Goal: Task Accomplishment & Management: Manage account settings

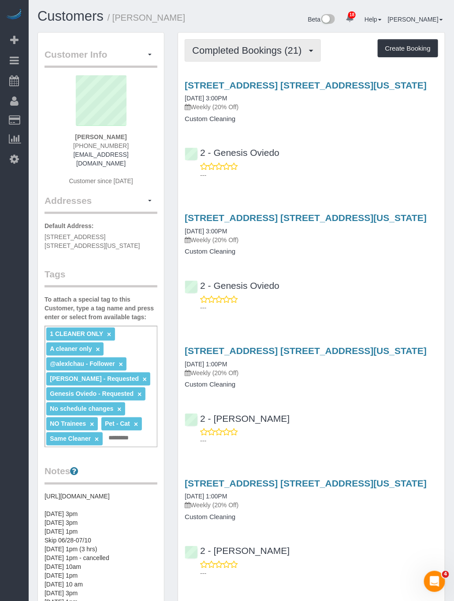
click at [229, 49] on span "Completed Bookings (21)" at bounding box center [249, 50] width 114 height 11
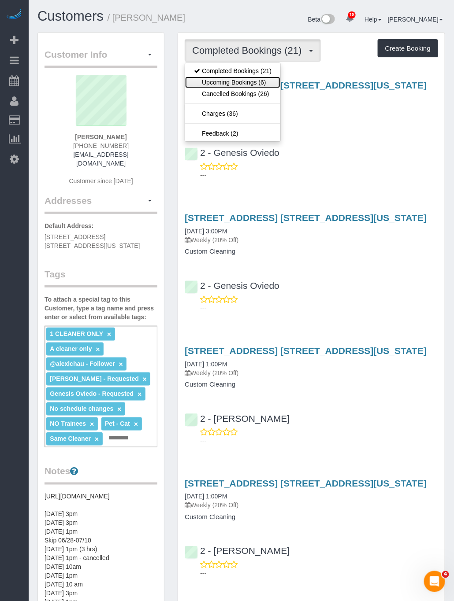
click at [235, 81] on link "Upcoming Bookings (6)" at bounding box center [232, 82] width 95 height 11
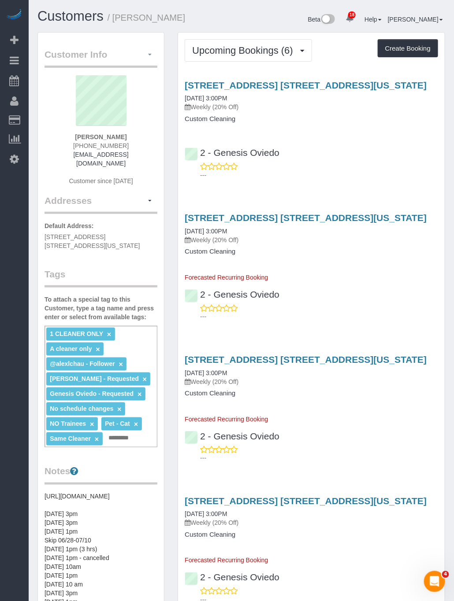
click at [151, 57] on button "button" at bounding box center [149, 55] width 15 height 14
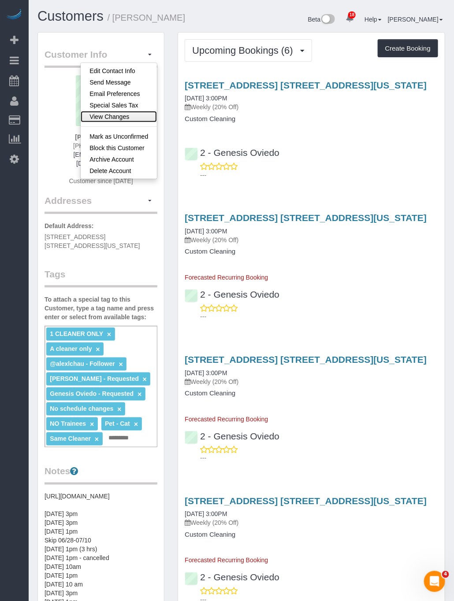
click at [121, 112] on link "View Changes" at bounding box center [119, 116] width 76 height 11
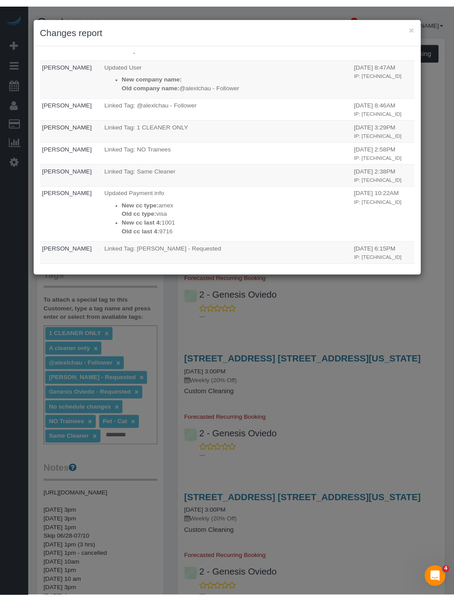
scroll to position [661, 0]
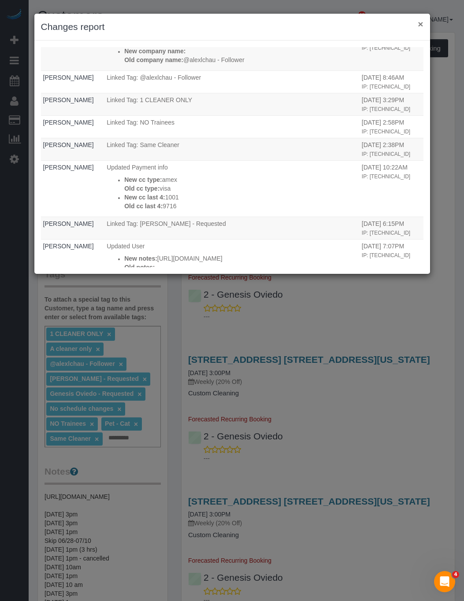
click at [420, 24] on button "×" at bounding box center [420, 23] width 5 height 9
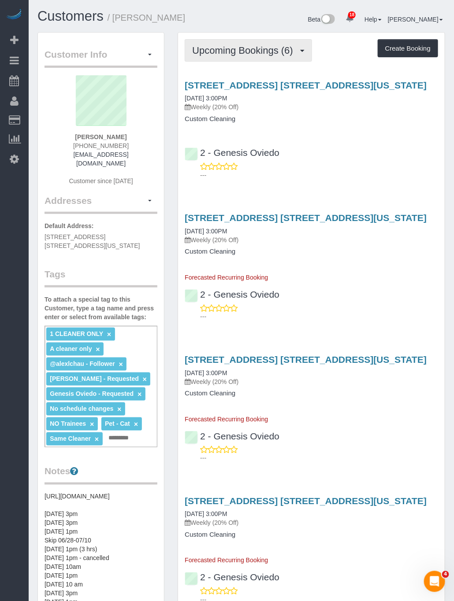
click at [264, 51] on span "Upcoming Bookings (6)" at bounding box center [244, 50] width 105 height 11
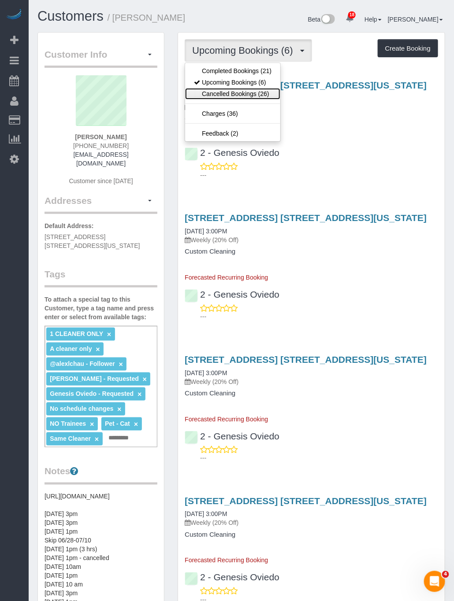
click at [242, 91] on link "Cancelled Bookings (26)" at bounding box center [232, 93] width 95 height 11
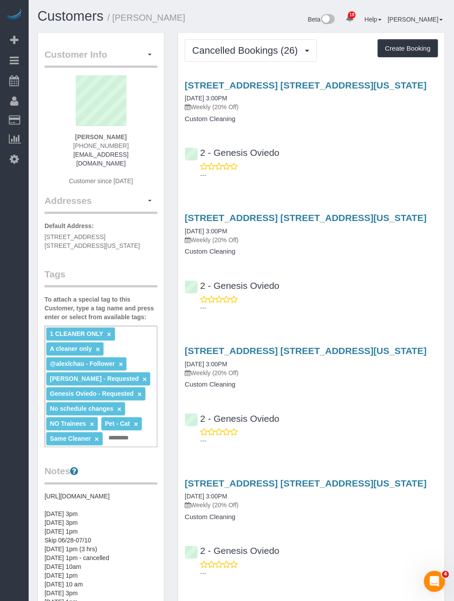
drag, startPoint x: 125, startPoint y: 134, endPoint x: 69, endPoint y: 131, distance: 55.6
click at [69, 131] on div "Jane Lipnitsky (347) 705-3007 janeliplmhc@gmail.com Customer since 2024" at bounding box center [100, 134] width 113 height 119
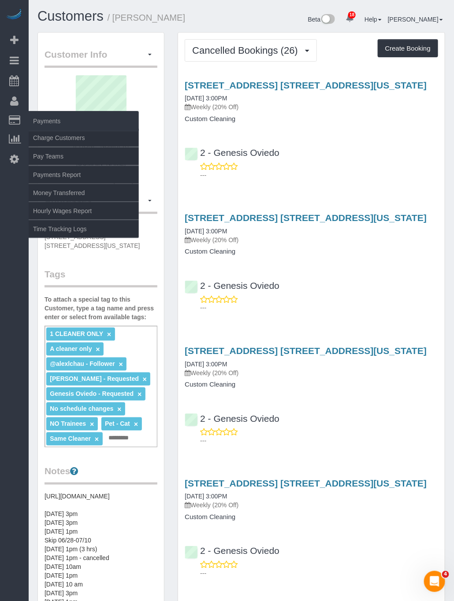
copy div "Jane Lipnitsky"
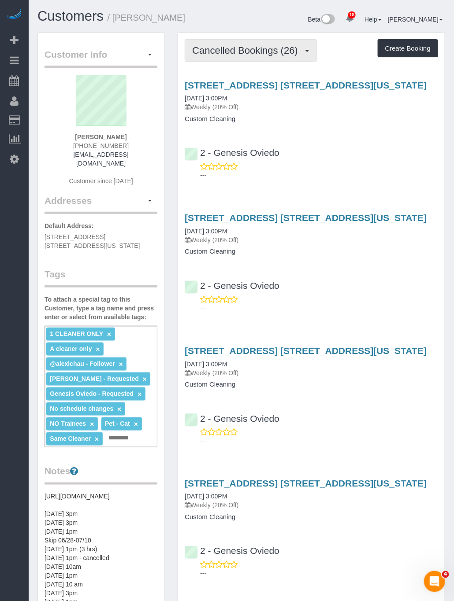
click at [257, 55] on span "Cancelled Bookings (26)" at bounding box center [247, 50] width 110 height 11
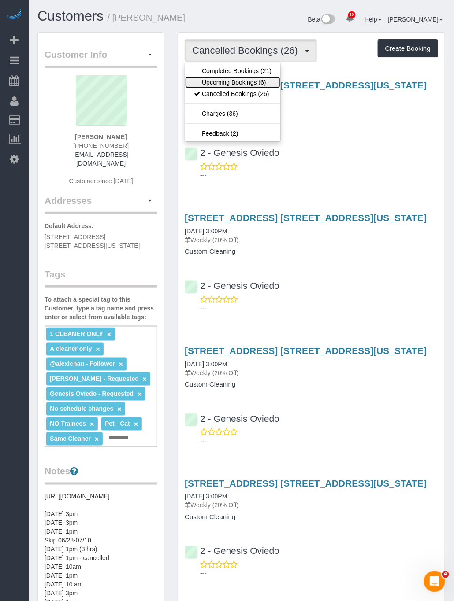
click at [245, 78] on link "Upcoming Bookings (6)" at bounding box center [232, 82] width 95 height 11
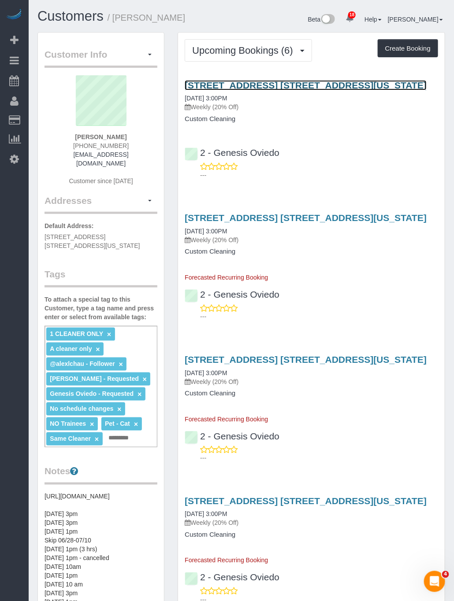
click at [224, 86] on link "300 East 33rd Street, Apt. 15a, New York, NY 10016" at bounding box center [306, 85] width 242 height 10
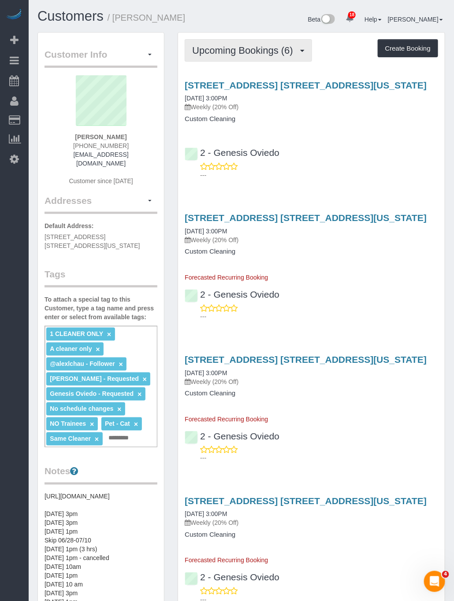
click at [235, 61] on button "Upcoming Bookings (6)" at bounding box center [248, 50] width 127 height 22
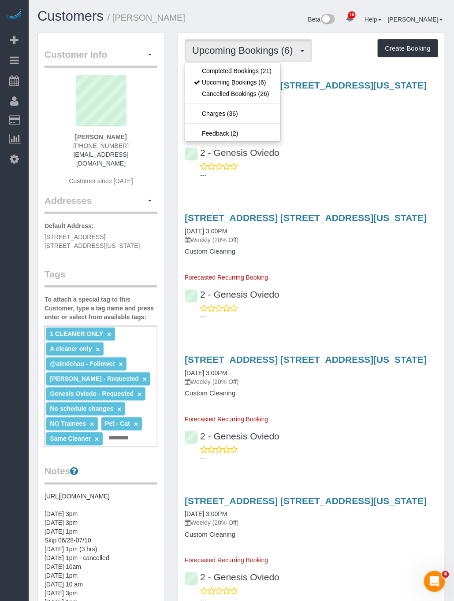
click at [363, 145] on div "2 - Genesis Oviedo ---" at bounding box center [311, 160] width 267 height 40
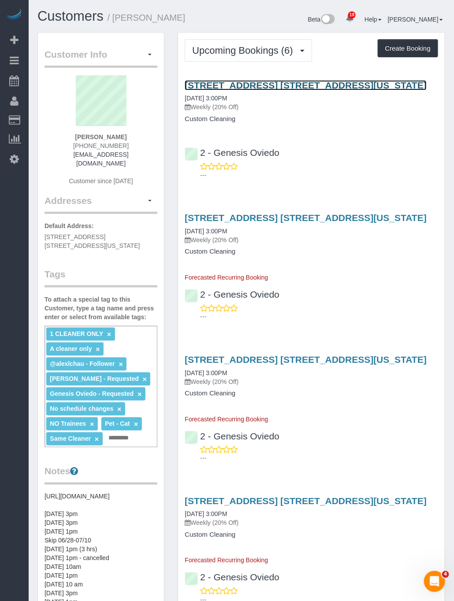
click at [262, 85] on link "300 East 33rd Street, Apt. 15a, New York, NY 10016" at bounding box center [306, 85] width 242 height 10
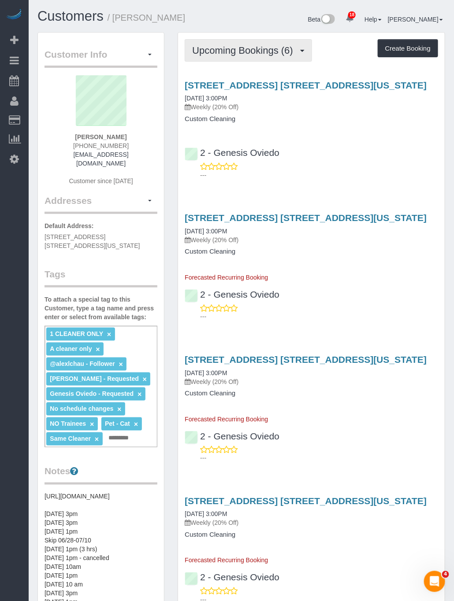
click at [236, 40] on button "Upcoming Bookings (6)" at bounding box center [248, 50] width 127 height 22
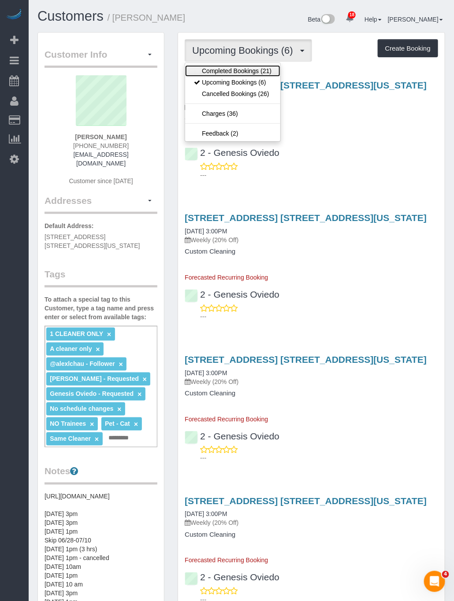
click at [224, 71] on link "Completed Bookings (21)" at bounding box center [232, 70] width 95 height 11
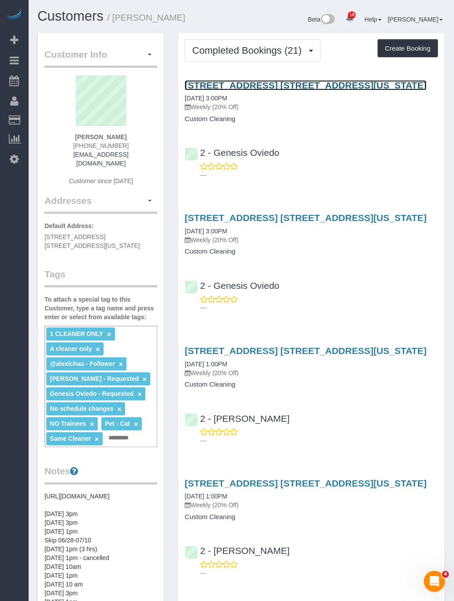
click at [242, 86] on link "300 East 33rd Street, Apt. 15a, New York, NY 10016" at bounding box center [306, 85] width 242 height 10
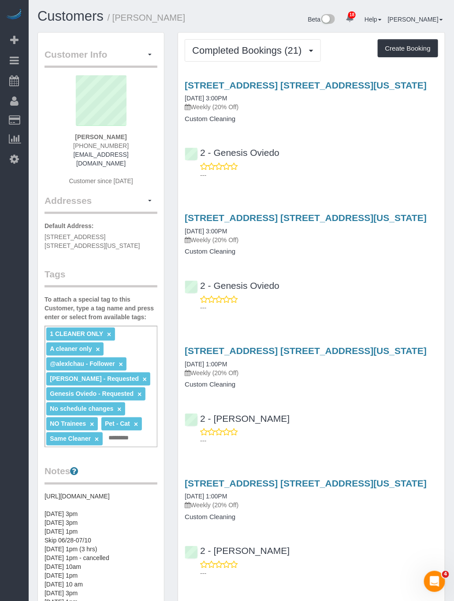
click at [143, 376] on link "×" at bounding box center [145, 379] width 4 height 7
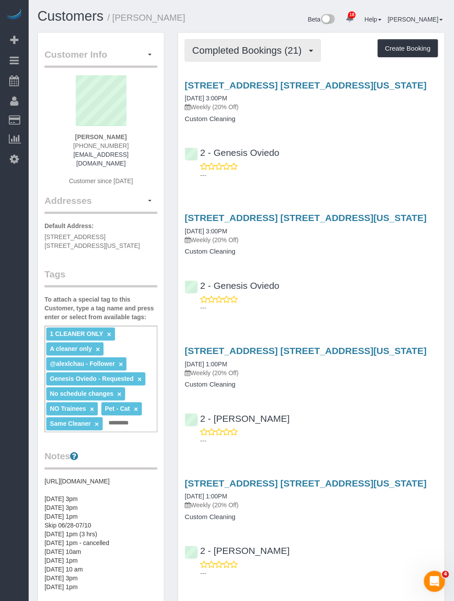
click at [246, 41] on button "Completed Bookings (21)" at bounding box center [253, 50] width 136 height 22
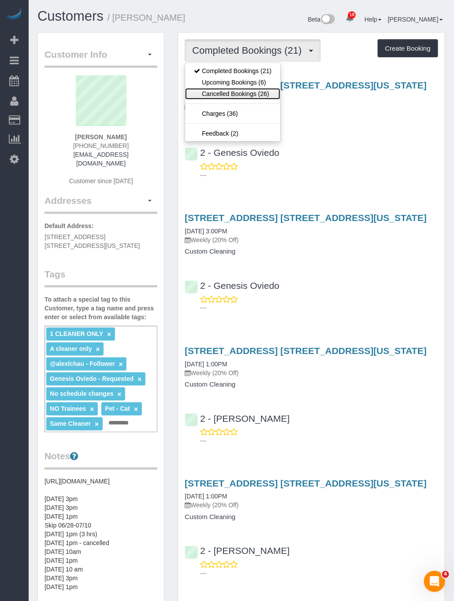
click at [241, 94] on link "Cancelled Bookings (26)" at bounding box center [232, 93] width 95 height 11
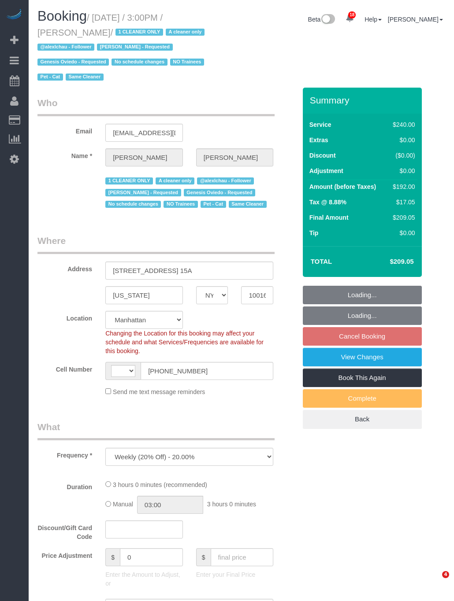
select select "NY"
select select "object:954"
select select "string:[GEOGRAPHIC_DATA]"
select select "180"
select select "spot7"
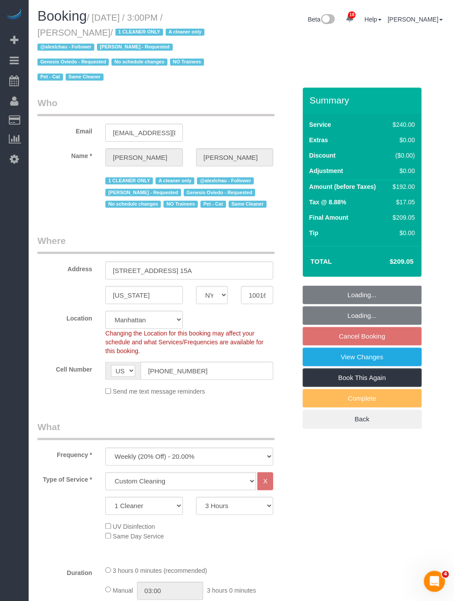
select select "number:89"
select select "number:90"
select select "number:14"
select select "number:5"
select select "string:stripe-pm_1Plthk4VGloSiKo7PmW1aOcP"
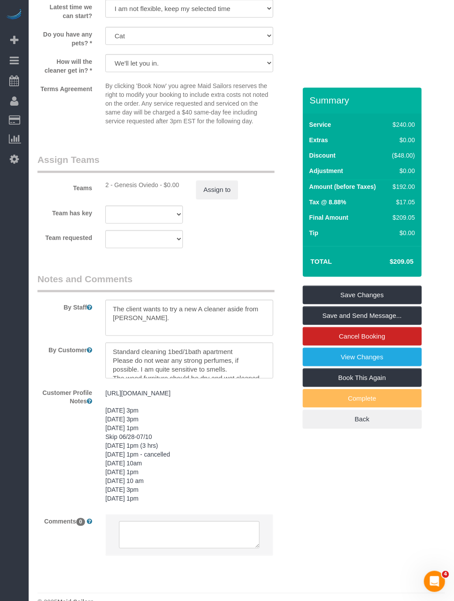
scroll to position [926, 0]
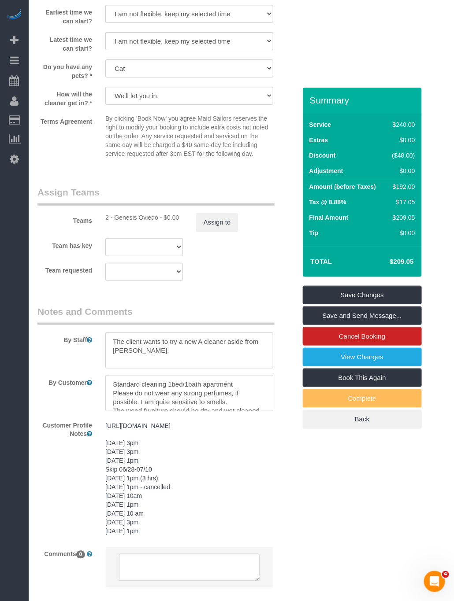
click at [230, 400] on textarea at bounding box center [189, 393] width 168 height 36
drag, startPoint x: 220, startPoint y: 441, endPoint x: 101, endPoint y: 431, distance: 119.3
click at [101, 431] on div "[URL][DOMAIN_NAME] [DATE] 3pm [DATE] 3pm [DATE] 1pm Skip 06/28-07/10 [DATE] 1pm…" at bounding box center [189, 479] width 181 height 122
copy pre "[URL][DOMAIN_NAME]"
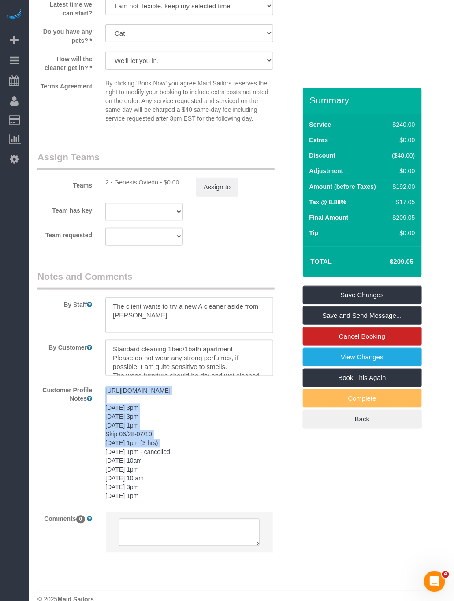
scroll to position [992, 0]
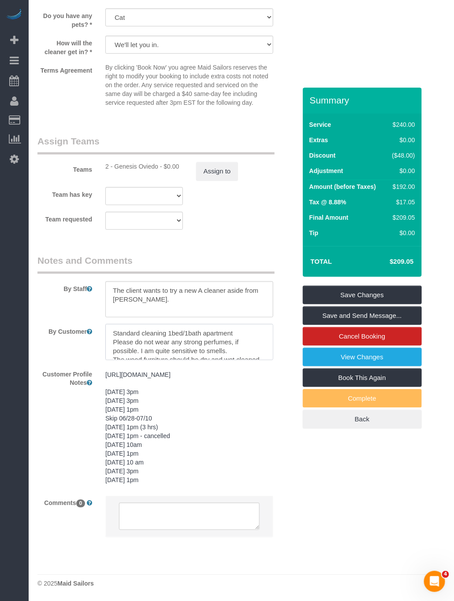
click at [217, 332] on textarea at bounding box center [189, 342] width 168 height 36
click at [208, 381] on pre "[URL][DOMAIN_NAME] [DATE] 3pm [DATE] 3pm [DATE] 1pm Skip 06/28-07/10 [DATE] 1pm…" at bounding box center [189, 428] width 168 height 115
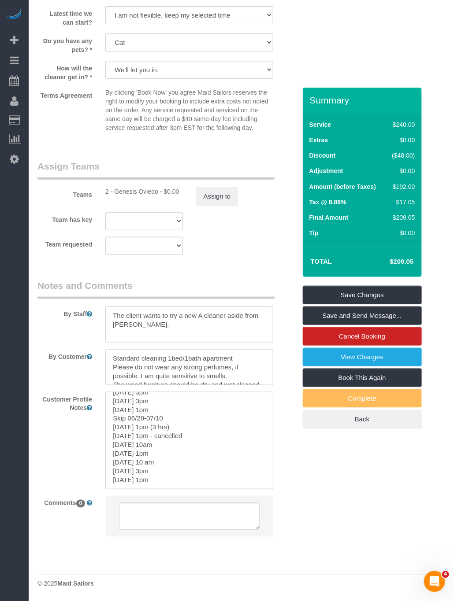
scroll to position [44, 0]
drag, startPoint x: 176, startPoint y: 484, endPoint x: 172, endPoint y: 477, distance: 8.3
click at [172, 477] on sui-booking-comments "By Staff By Customer Customer Profile Notes [URL][DOMAIN_NAME] [DATE] 3pm [DATE…" at bounding box center [166, 412] width 259 height 267
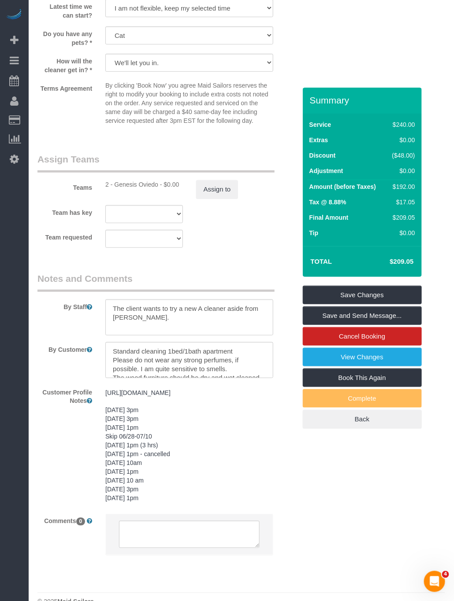
click at [167, 496] on pre "[URL][DOMAIN_NAME] [DATE] 3pm [DATE] 3pm [DATE] 1pm Skip 06/28-07/10 [DATE] 1pm…" at bounding box center [189, 446] width 168 height 115
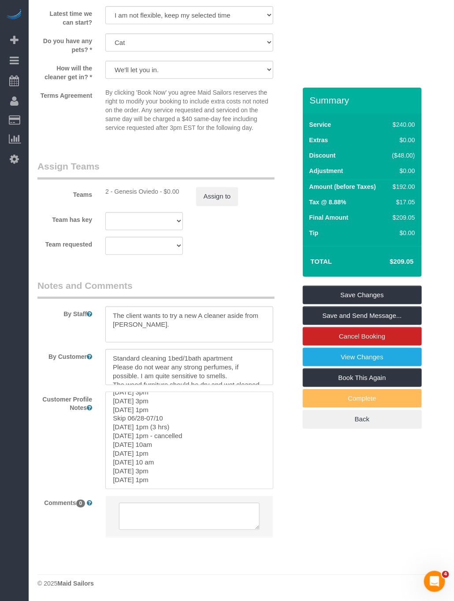
scroll to position [21, 0]
drag, startPoint x: 175, startPoint y: 480, endPoint x: 106, endPoint y: 412, distance: 96.9
click at [106, 412] on textarea "[URL][DOMAIN_NAME] [DATE] 3pm [DATE] 3pm [DATE] 1pm Skip 06/28-07/10 [DATE] 1pm…" at bounding box center [189, 440] width 168 height 97
paste textarea "1 beds 1 baths 741 sqft"
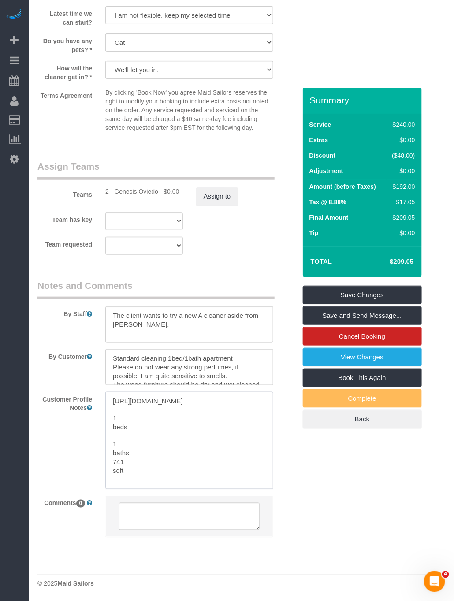
click at [113, 451] on textarea "[URL][DOMAIN_NAME] 1 beds 1 baths 741 sqft" at bounding box center [189, 440] width 168 height 97
click at [114, 439] on textarea "[URL][DOMAIN_NAME] 1 beds 1 baths 741 sqft" at bounding box center [189, 440] width 168 height 97
click at [110, 435] on textarea "[URL][DOMAIN_NAME] 1 beds 1 baths 741 sqft" at bounding box center [189, 440] width 168 height 97
paste textarea "1 beds 1 baths 741 sqft"
click at [112, 437] on textarea "[URL][DOMAIN_NAME] 1 beds 1 baths 741 sqft" at bounding box center [189, 440] width 168 height 97
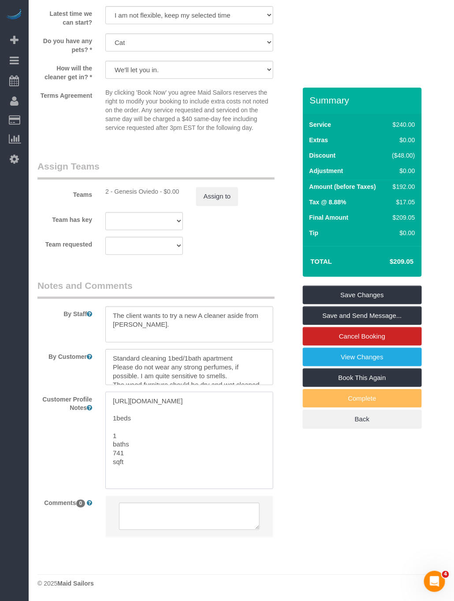
click at [110, 445] on textarea "[URL][DOMAIN_NAME] 1beds 1 baths 741 sqft" at bounding box center [189, 440] width 168 height 97
click at [113, 441] on textarea "[URL][DOMAIN_NAME] 1beds1 baths 741 sqft" at bounding box center [189, 440] width 168 height 97
click at [113, 440] on textarea "[URL][DOMAIN_NAME] 1beds1 baths 741 sqft" at bounding box center [189, 440] width 168 height 97
click at [114, 435] on textarea "[URL][DOMAIN_NAME] 1beds1 baths741 sqft" at bounding box center [189, 440] width 168 height 97
click at [151, 425] on textarea "[URL][DOMAIN_NAME] 1beds1baths741 sqft" at bounding box center [189, 440] width 168 height 97
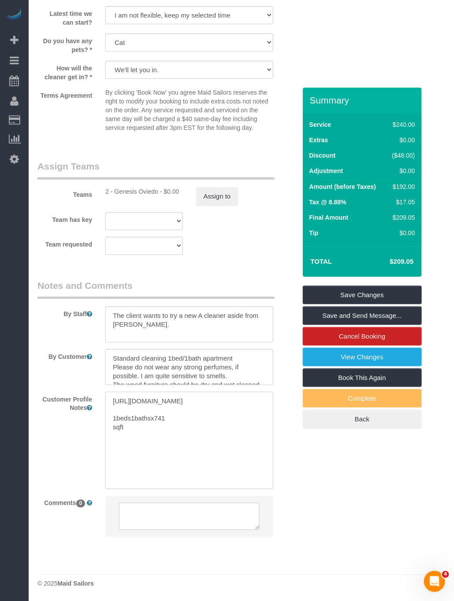
click at [130, 427] on textarea "[URL][DOMAIN_NAME] 1beds1bathsx741 sqft" at bounding box center [189, 440] width 168 height 97
type textarea "[URL][DOMAIN_NAME] 1bedx1bathx741sqft"
click at [172, 443] on textarea "[URL][DOMAIN_NAME] 1bedx1bathx741sqft" at bounding box center [189, 440] width 168 height 97
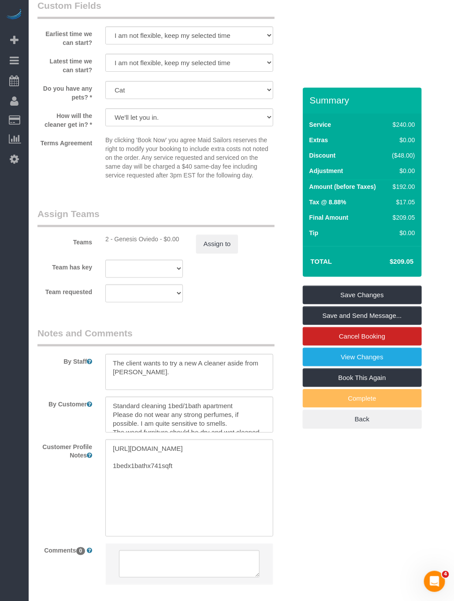
click at [274, 239] on sui-booking-teams "Teams 2 - Genesis Oviedo - $0.00 Assign to Team has key 2 - Genesis [GEOGRAPHIC…" at bounding box center [166, 255] width 259 height 95
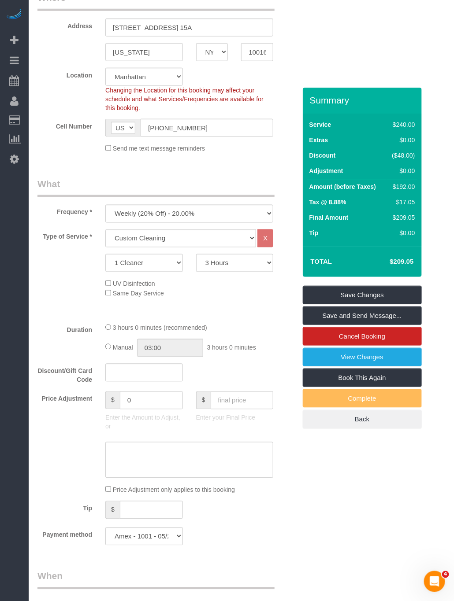
scroll to position [177, 0]
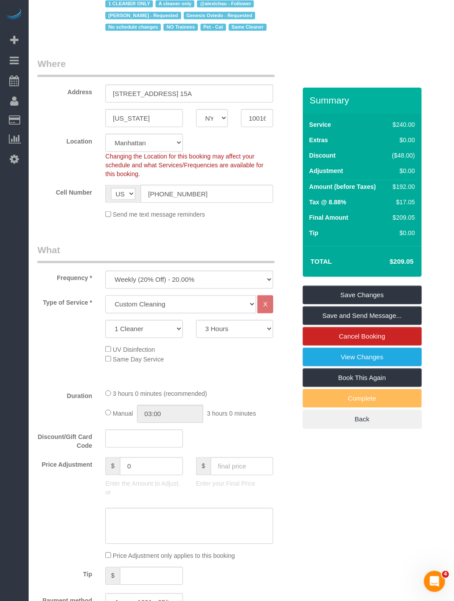
click at [173, 308] on select "Under 1,000 sq. ft. 1,001 - 1,500 sq. ft. 1,500+ sq. ft. Custom Cleaning Office…" at bounding box center [180, 305] width 151 height 18
click at [105, 298] on select "Under 1,000 sq. ft. 1,001 - 1,500 sq. ft. 1,500+ sq. ft. Custom Cleaning Office…" at bounding box center [180, 305] width 151 height 18
click at [170, 302] on select "Under 1,000 sq. ft. 1,001 - 1,500 sq. ft. 1,500+ sq. ft. Custom Cleaning Office…" at bounding box center [180, 305] width 151 height 18
select select "216"
click at [105, 298] on select "Under 1,000 sq. ft. 1,001 - 1,500 sq. ft. 1,500+ sq. ft. Custom Cleaning Office…" at bounding box center [180, 305] width 151 height 18
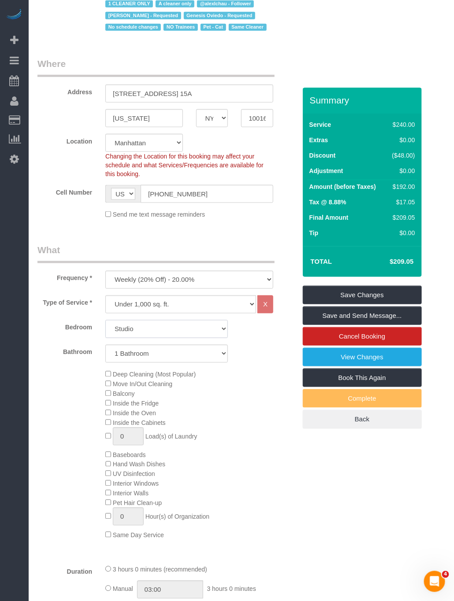
click at [157, 334] on select "Studio 1 Bedroom 2 Bedrooms 3 Bedrooms" at bounding box center [166, 329] width 122 height 18
select select "1"
click at [105, 323] on select "Studio 1 Bedroom 2 Bedrooms 3 Bedrooms" at bounding box center [166, 329] width 122 height 18
select select "spot65"
select select "spot123"
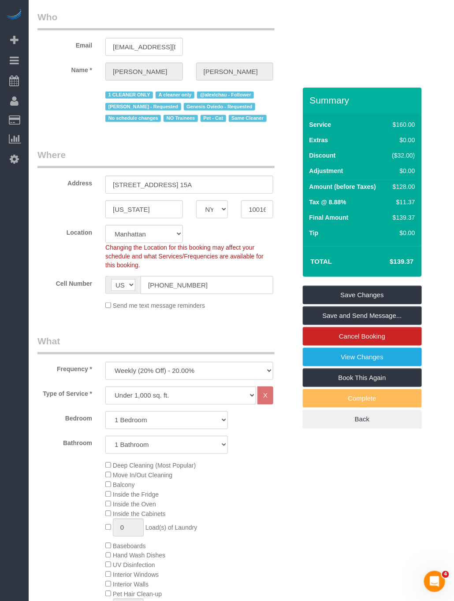
scroll to position [0, 0]
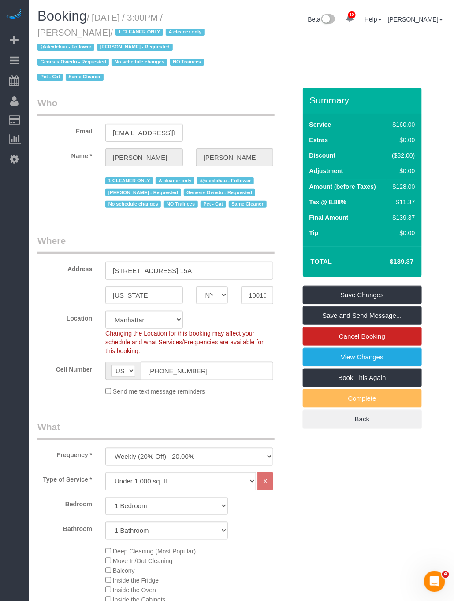
drag, startPoint x: 96, startPoint y: 15, endPoint x: 94, endPoint y: 37, distance: 22.5
click at [94, 37] on small "/ [DATE] / 3:00PM / [PERSON_NAME] / 1 CLEANER ONLY A cleaner only @alexlchau - …" at bounding box center [122, 48] width 170 height 70
copy small "[DATE] / 3:00PM / [PERSON_NAME]"
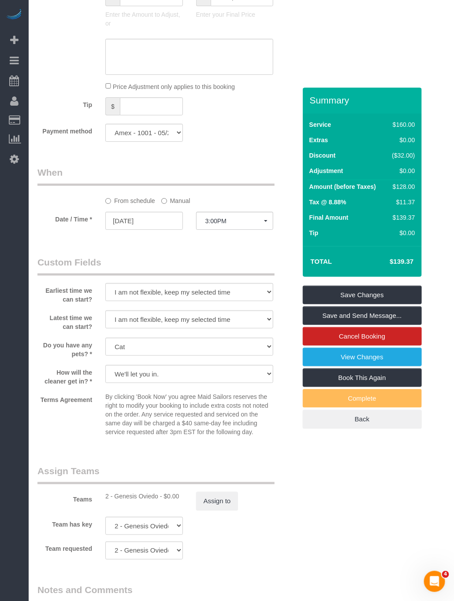
scroll to position [925, 0]
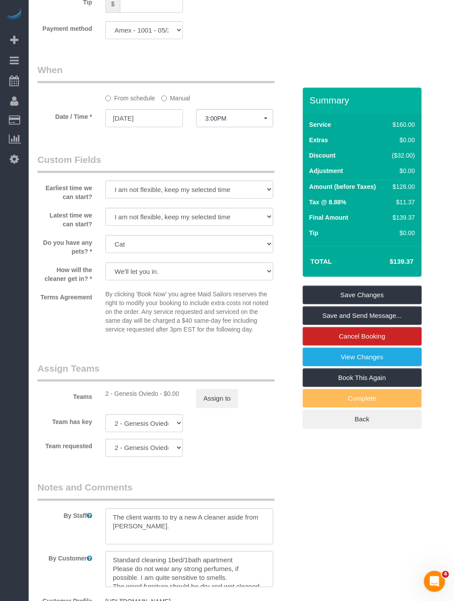
drag, startPoint x: 104, startPoint y: 403, endPoint x: 178, endPoint y: 403, distance: 73.1
click at [178, 398] on div "2 - Genesis Oviedo - $0.00" at bounding box center [144, 393] width 91 height 9
copy div "2 - Genesis Oviedo - $0.00"
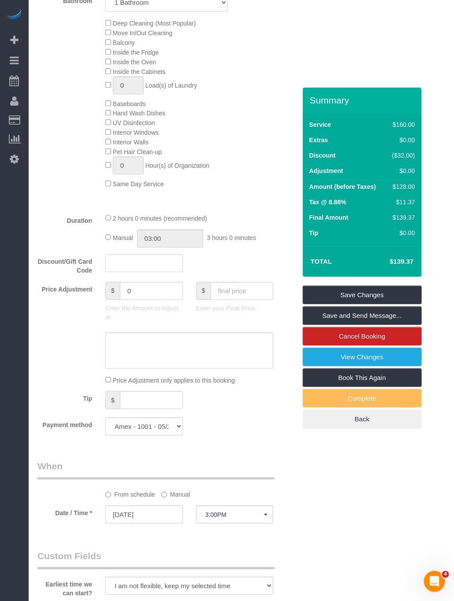
scroll to position [264, 0]
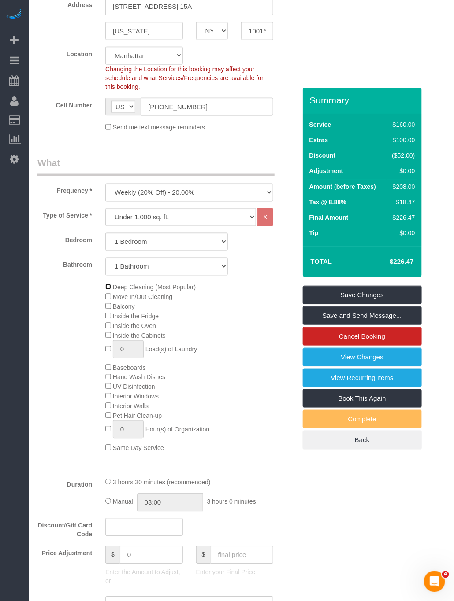
select select "spot181"
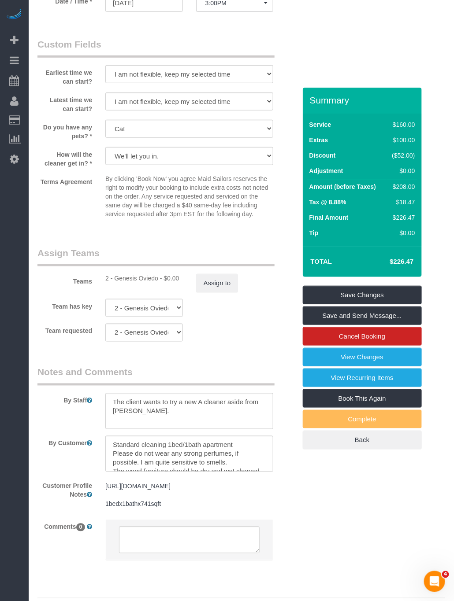
scroll to position [1021, 0]
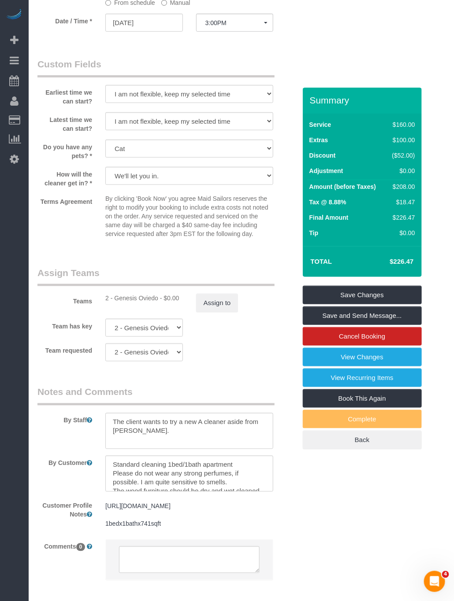
click at [266, 281] on legend "Assign Teams" at bounding box center [155, 277] width 237 height 20
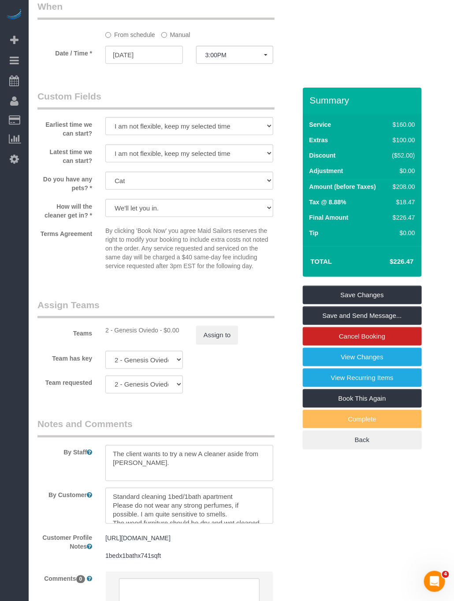
scroll to position [925, 0]
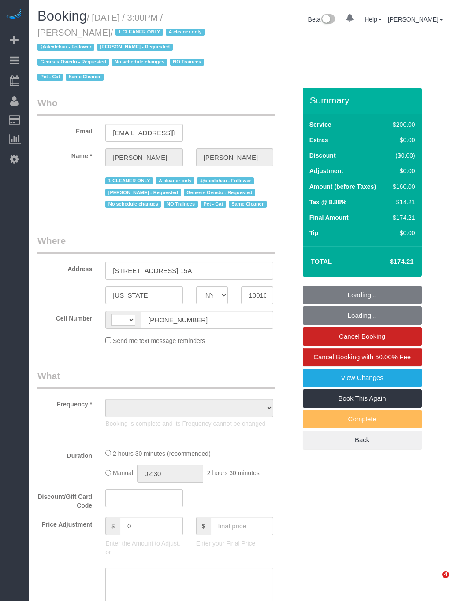
select select "NY"
select select "150"
select select "number:89"
select select "number:90"
select select "number:14"
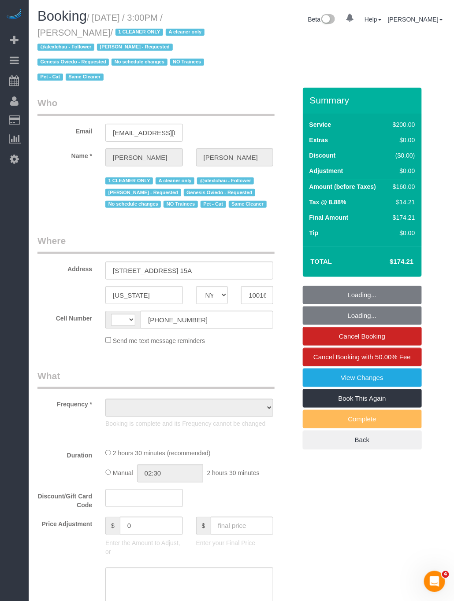
select select "number:5"
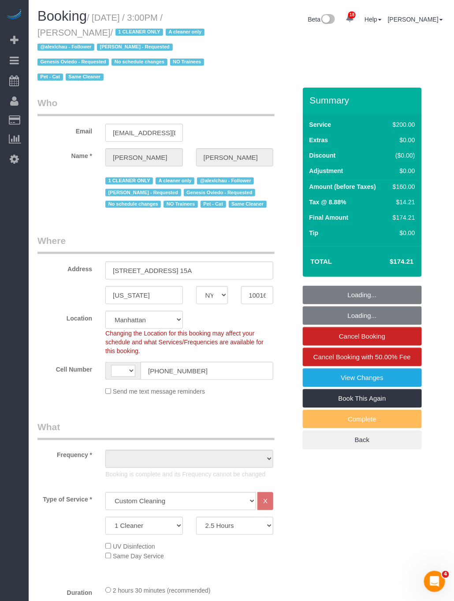
select select "string:stripe-pm_1Plthk4VGloSiKo7PmW1aOcP"
select select "string:[GEOGRAPHIC_DATA]"
select select "object:1124"
select select "spot1"
select select "object:1557"
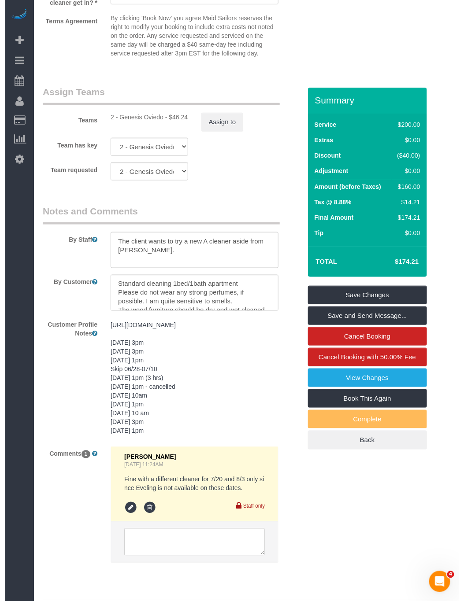
scroll to position [1045, 0]
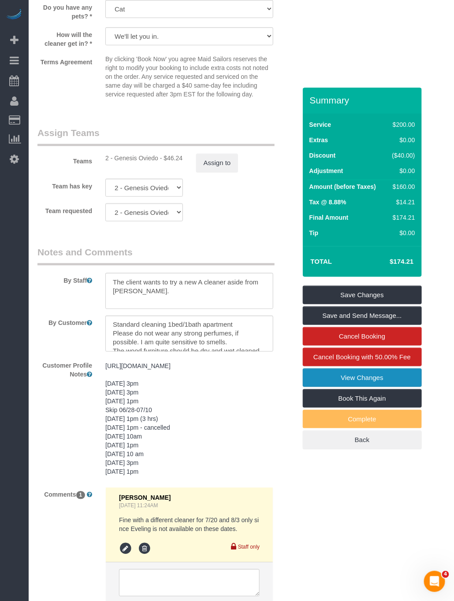
click at [385, 369] on link "View Changes" at bounding box center [362, 378] width 119 height 19
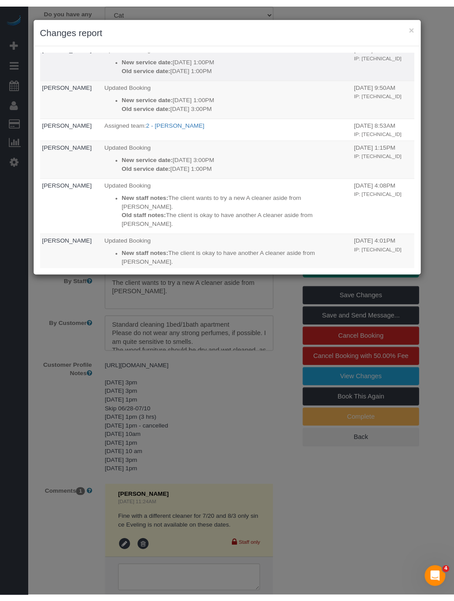
scroll to position [463, 0]
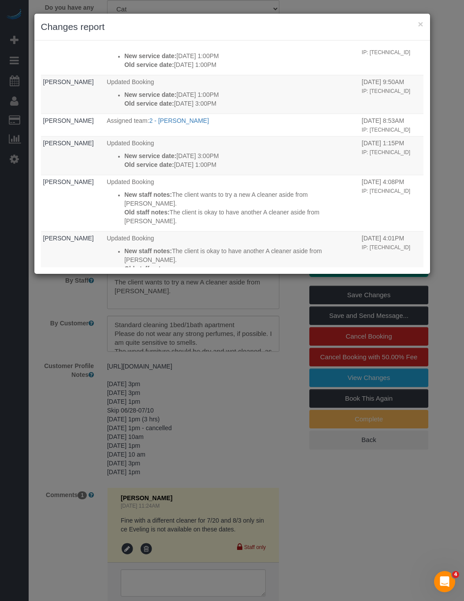
click at [416, 24] on h3 "Changes report" at bounding box center [232, 26] width 382 height 13
click at [419, 24] on button "×" at bounding box center [420, 23] width 5 height 9
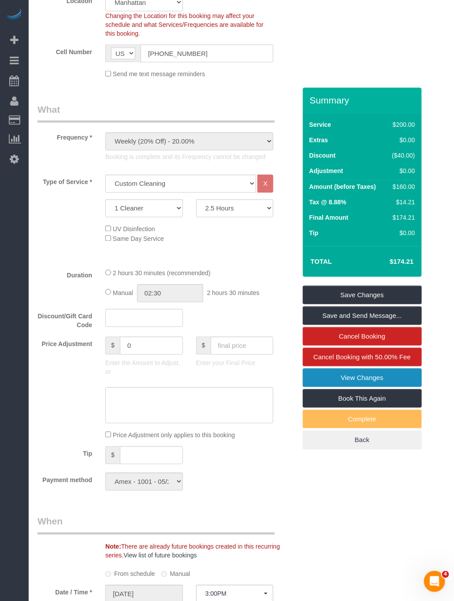
scroll to position [252, 0]
